Goal: Book appointment/travel/reservation

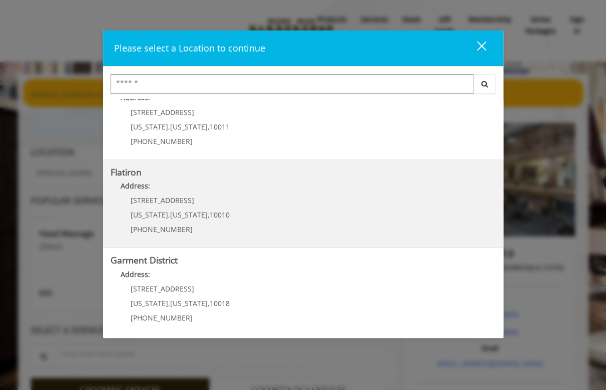
scroll to position [207, 0]
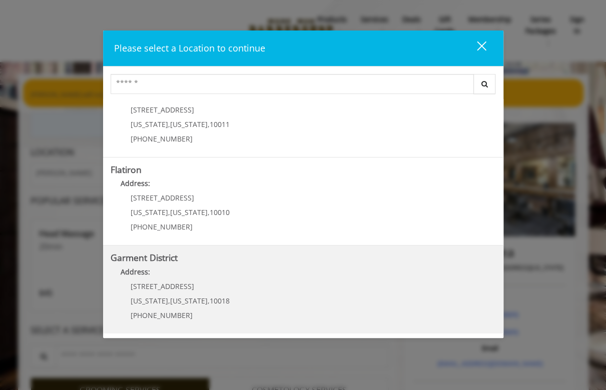
click at [205, 288] on p "1400 Broadway" at bounding box center [180, 287] width 99 height 8
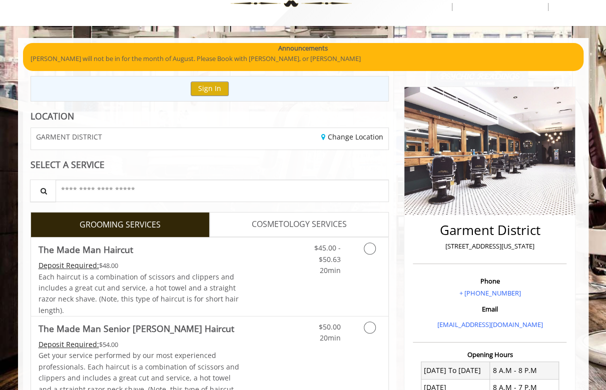
scroll to position [50, 0]
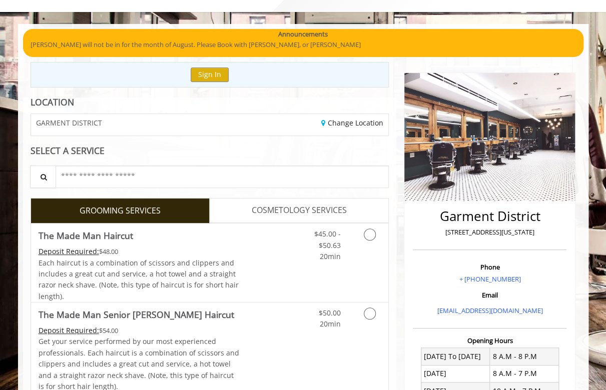
click at [250, 213] on link "COSMETOLOGY SERVICES" at bounding box center [299, 210] width 179 height 25
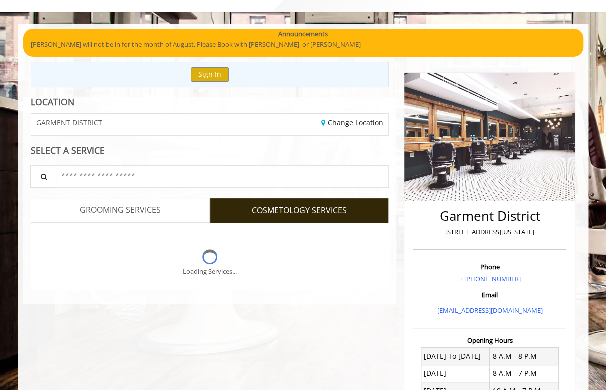
scroll to position [0, 0]
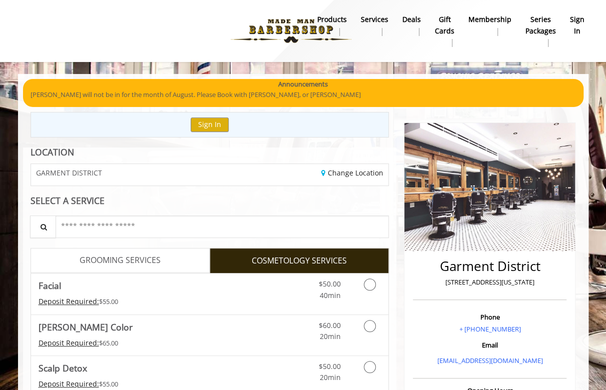
click at [101, 257] on span "GROOMING SERVICES" at bounding box center [120, 260] width 81 height 13
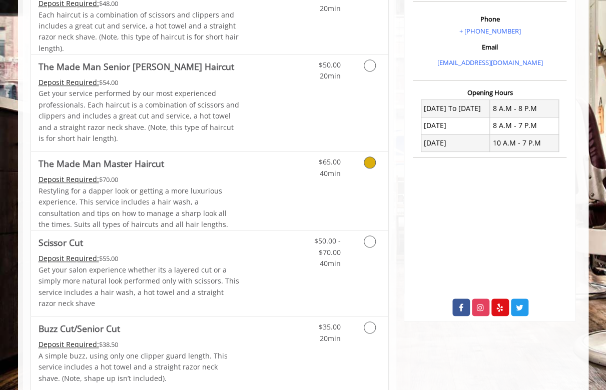
scroll to position [350, 0]
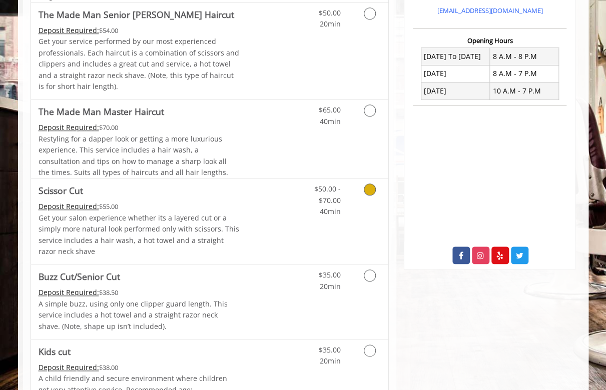
click at [365, 189] on icon "Grooming services" at bounding box center [370, 190] width 12 height 12
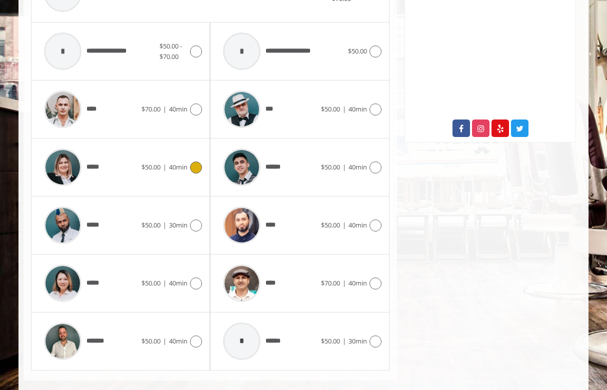
scroll to position [489, 0]
